Goal: Transaction & Acquisition: Purchase product/service

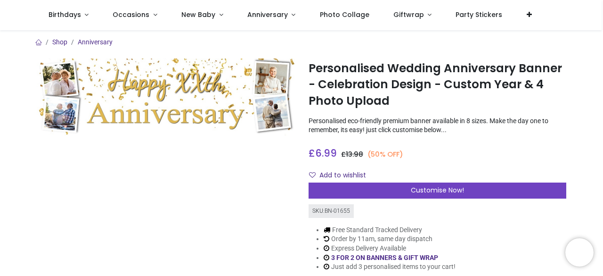
scroll to position [71, 0]
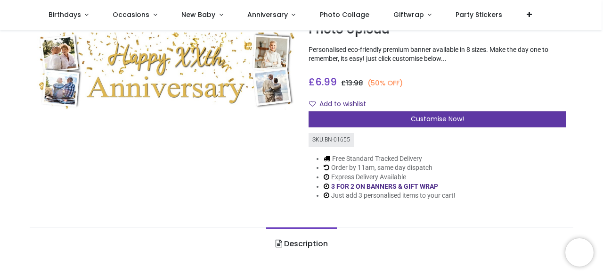
click at [472, 118] on div "Customise Now!" at bounding box center [438, 119] width 258 height 16
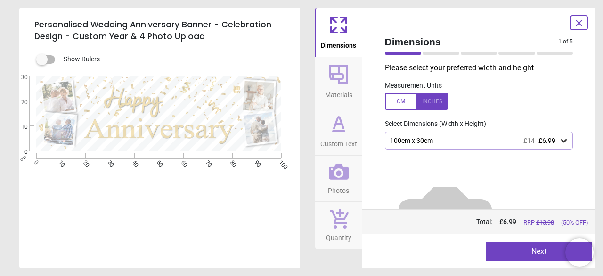
click at [468, 141] on div "100cm x 30cm £14 £6.99" at bounding box center [474, 141] width 171 height 8
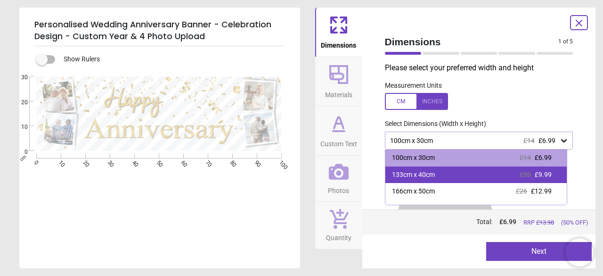
click at [425, 180] on div "133cm x 40cm £20 £9.99" at bounding box center [477, 174] width 182 height 17
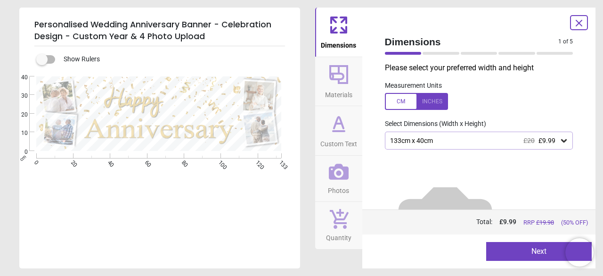
click at [425, 180] on img at bounding box center [445, 225] width 121 height 121
click at [343, 86] on span "Materials" at bounding box center [338, 93] width 27 height 14
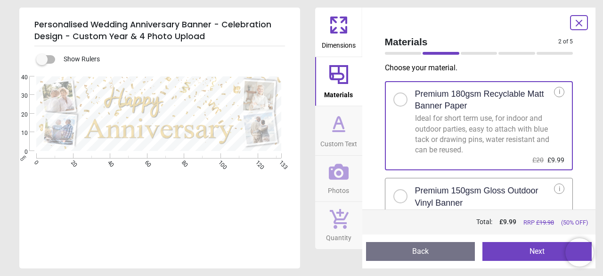
click at [332, 135] on span "Custom Text" at bounding box center [339, 142] width 37 height 14
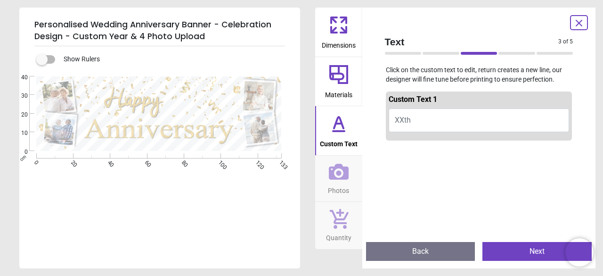
click at [404, 119] on span "XXth" at bounding box center [403, 119] width 16 height 9
click at [402, 122] on span "XXth" at bounding box center [403, 119] width 16 height 9
type textarea "****"
